Goal: Check status

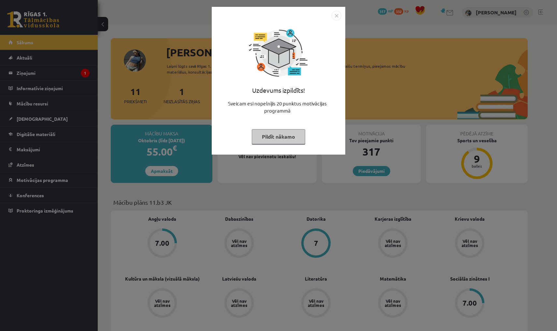
click at [337, 15] on img "Close" at bounding box center [336, 16] width 10 height 10
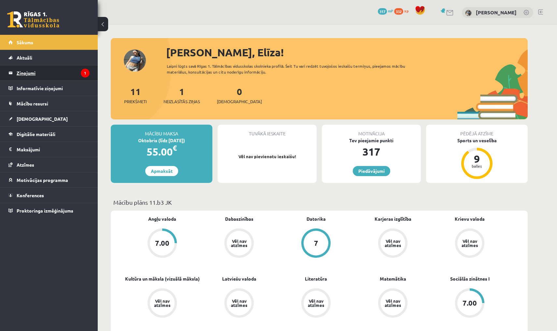
click at [63, 72] on legend "Ziņojumi 1" at bounding box center [53, 72] width 73 height 15
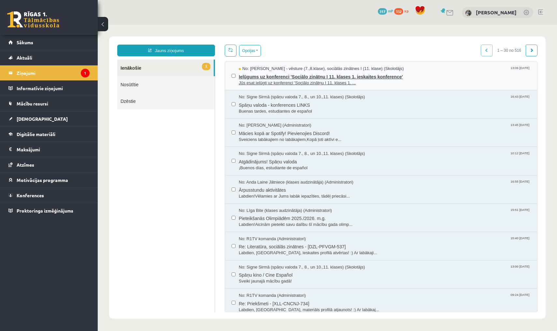
click at [254, 78] on span "Ielūgums uz konferenci 'Sociālo zinātņu I 11. klases 1. ieskaites konference'" at bounding box center [385, 76] width 292 height 8
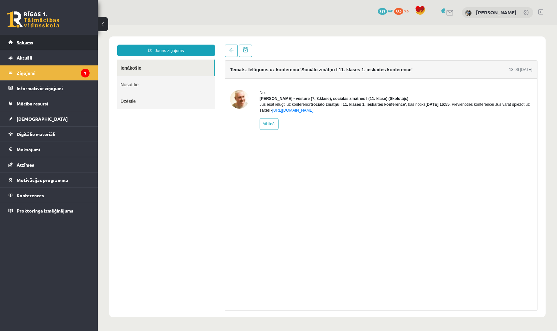
click at [24, 42] on span "Sākums" at bounding box center [25, 42] width 17 height 6
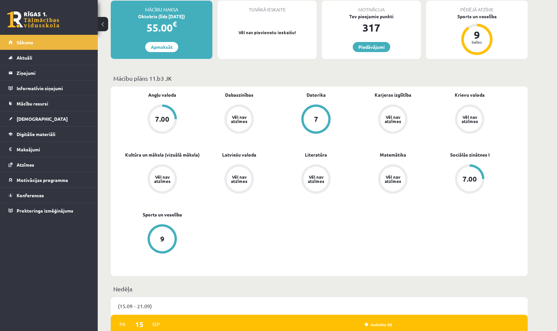
scroll to position [123, 0]
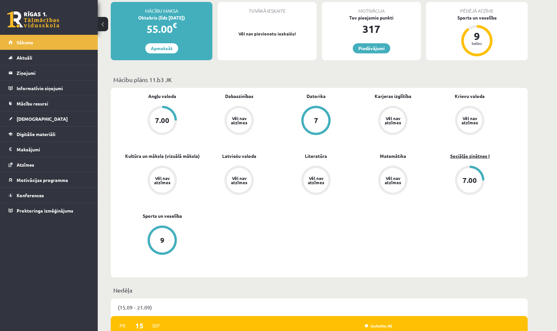
click at [462, 156] on link "Sociālās zinātnes I" at bounding box center [469, 156] width 39 height 7
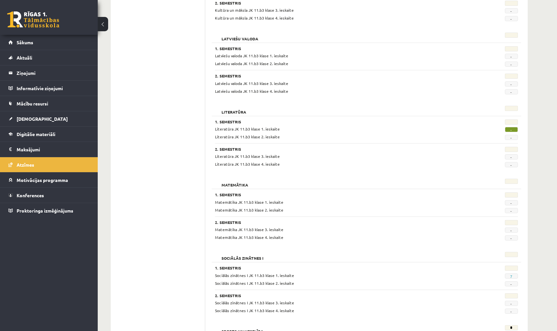
scroll to position [441, 0]
click at [510, 273] on link "7" at bounding box center [511, 275] width 2 height 5
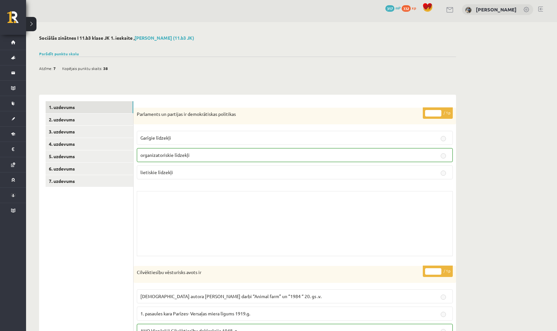
scroll to position [1, 0]
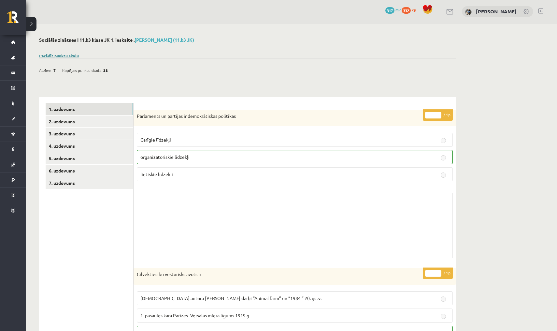
click at [76, 55] on link "Parādīt punktu skalu" at bounding box center [59, 55] width 40 height 5
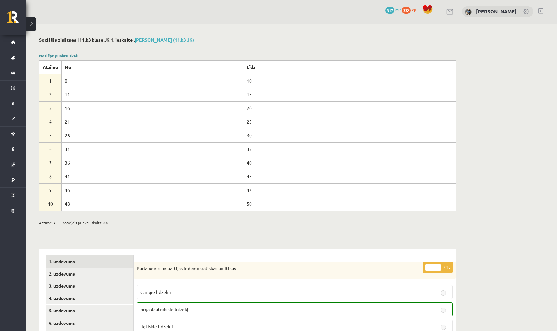
click at [76, 55] on link "Noslēpt punktu skalu" at bounding box center [59, 55] width 40 height 5
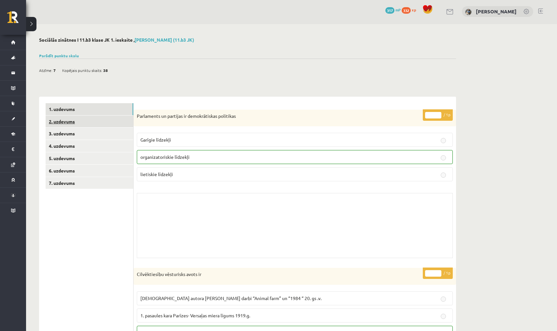
click at [95, 120] on link "2. uzdevums" at bounding box center [90, 122] width 88 height 12
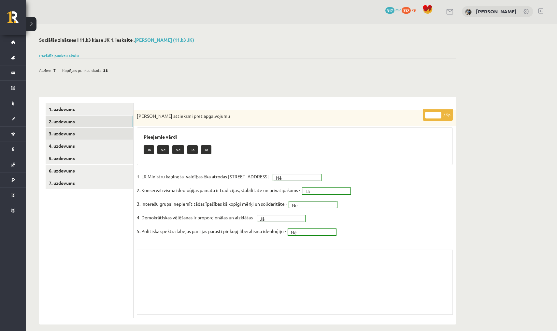
click at [99, 134] on link "3. uzdevums" at bounding box center [90, 134] width 88 height 12
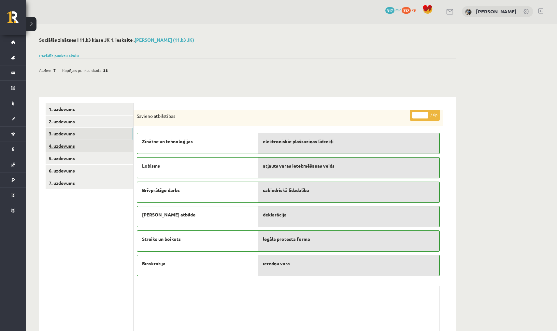
click at [100, 146] on link "4. uzdevums" at bounding box center [90, 146] width 88 height 12
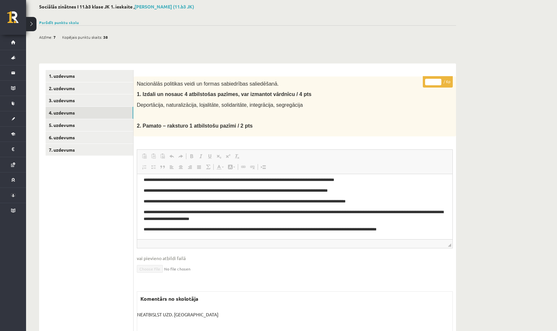
scroll to position [37, 0]
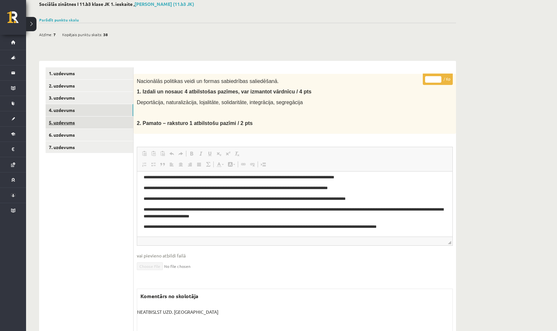
click at [95, 119] on link "5. uzdevums" at bounding box center [90, 123] width 88 height 12
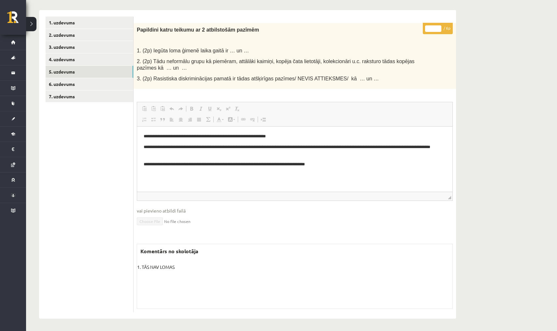
scroll to position [87, 0]
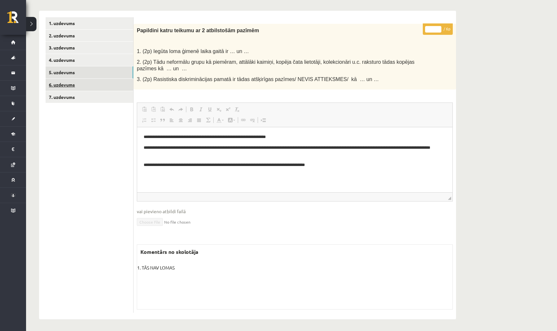
click at [107, 87] on link "6. uzdevums" at bounding box center [90, 85] width 88 height 12
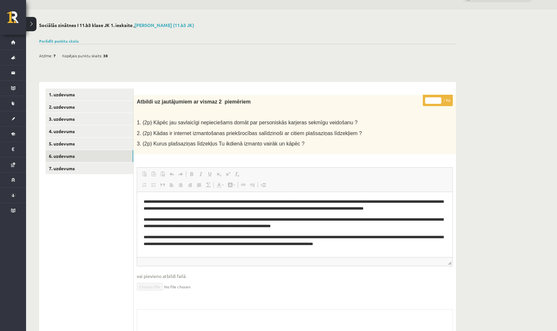
scroll to position [0, 0]
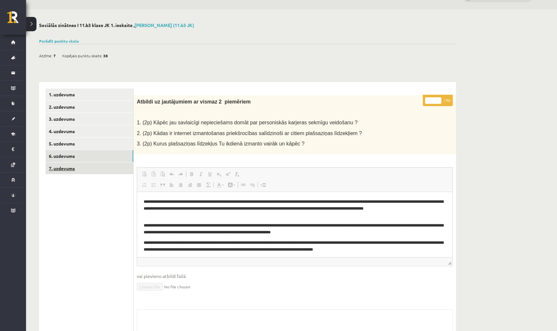
click at [78, 167] on link "7. uzdevums" at bounding box center [90, 168] width 88 height 12
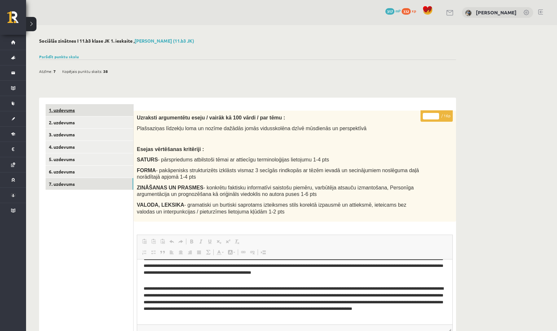
click at [91, 109] on link "1. uzdevums" at bounding box center [90, 110] width 88 height 12
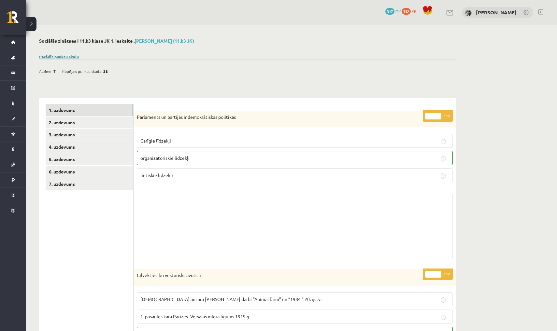
click at [74, 56] on link "Parādīt punktu skalu" at bounding box center [59, 56] width 40 height 5
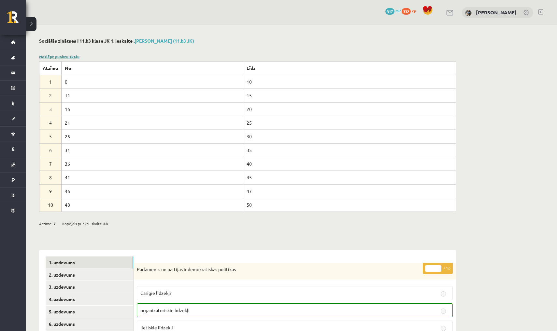
click at [74, 56] on link "Noslēpt punktu skalu" at bounding box center [59, 56] width 40 height 5
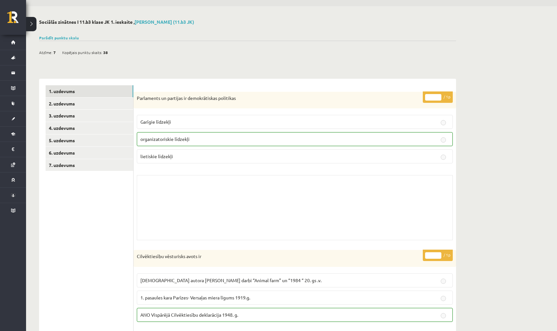
scroll to position [21, 0]
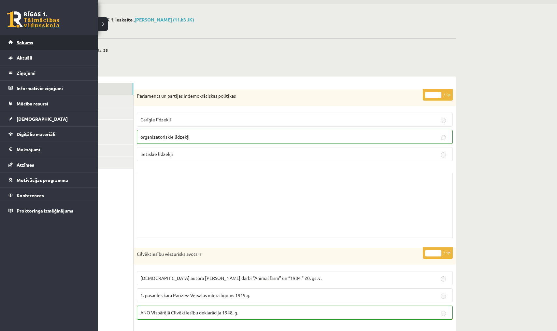
click at [21, 40] on span "Sākums" at bounding box center [25, 42] width 17 height 6
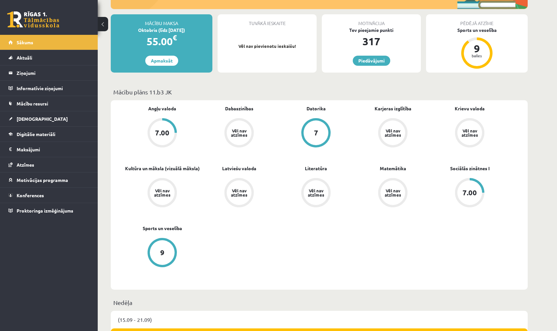
scroll to position [117, 0]
